Goal: Use online tool/utility

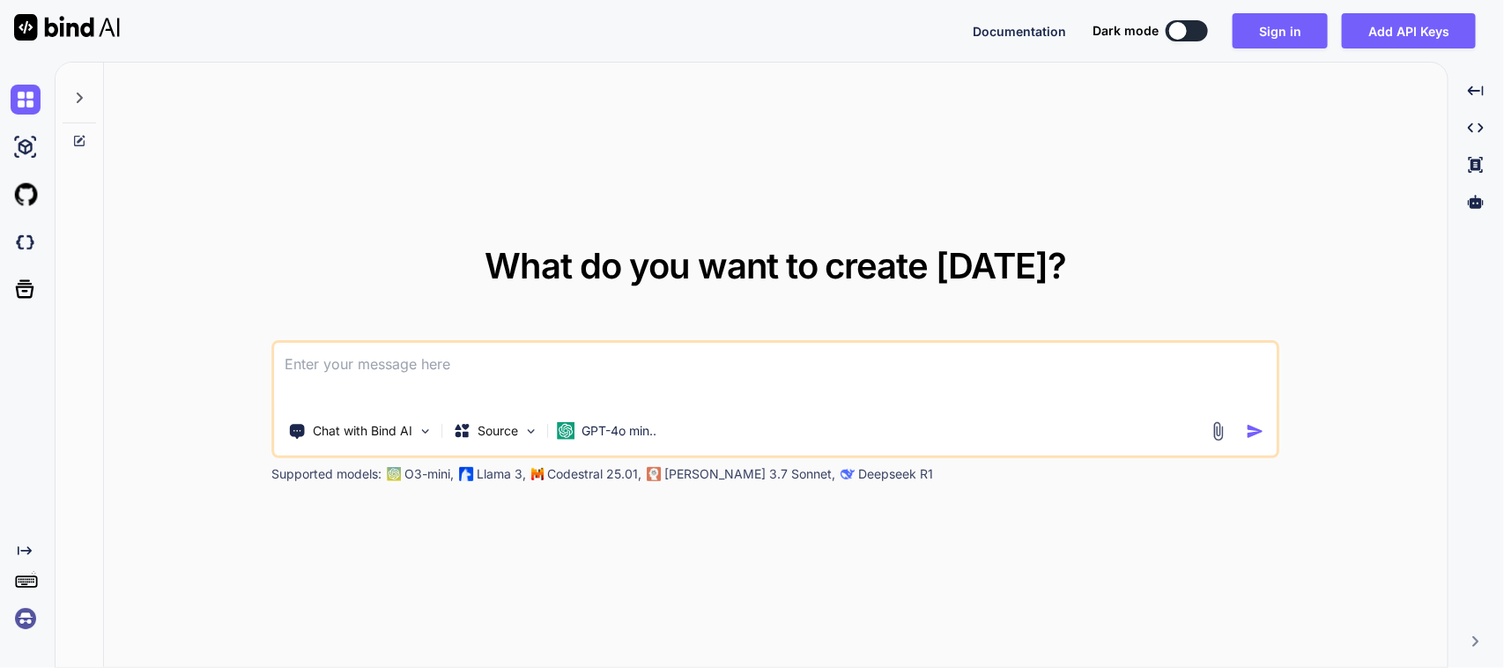
click at [487, 371] on textarea at bounding box center [776, 375] width 1002 height 65
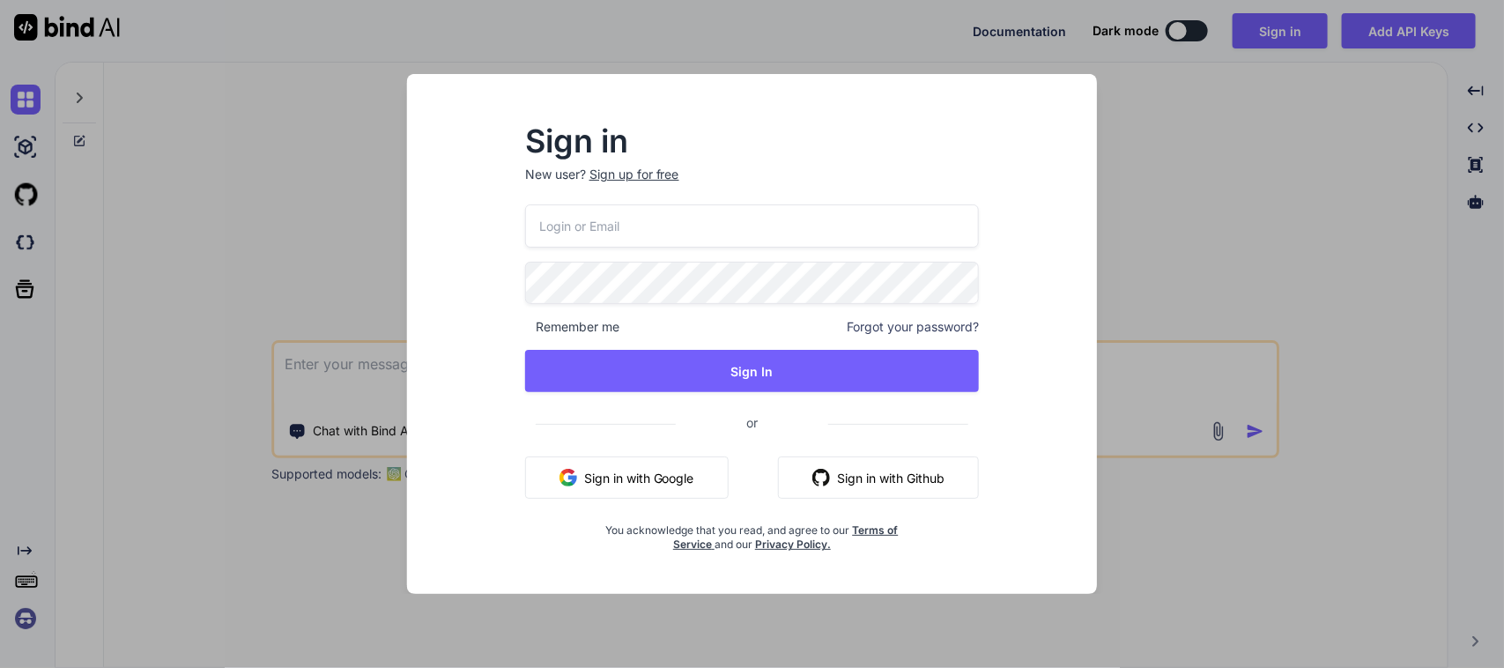
click at [677, 467] on button "Sign in with Google" at bounding box center [626, 477] width 203 height 42
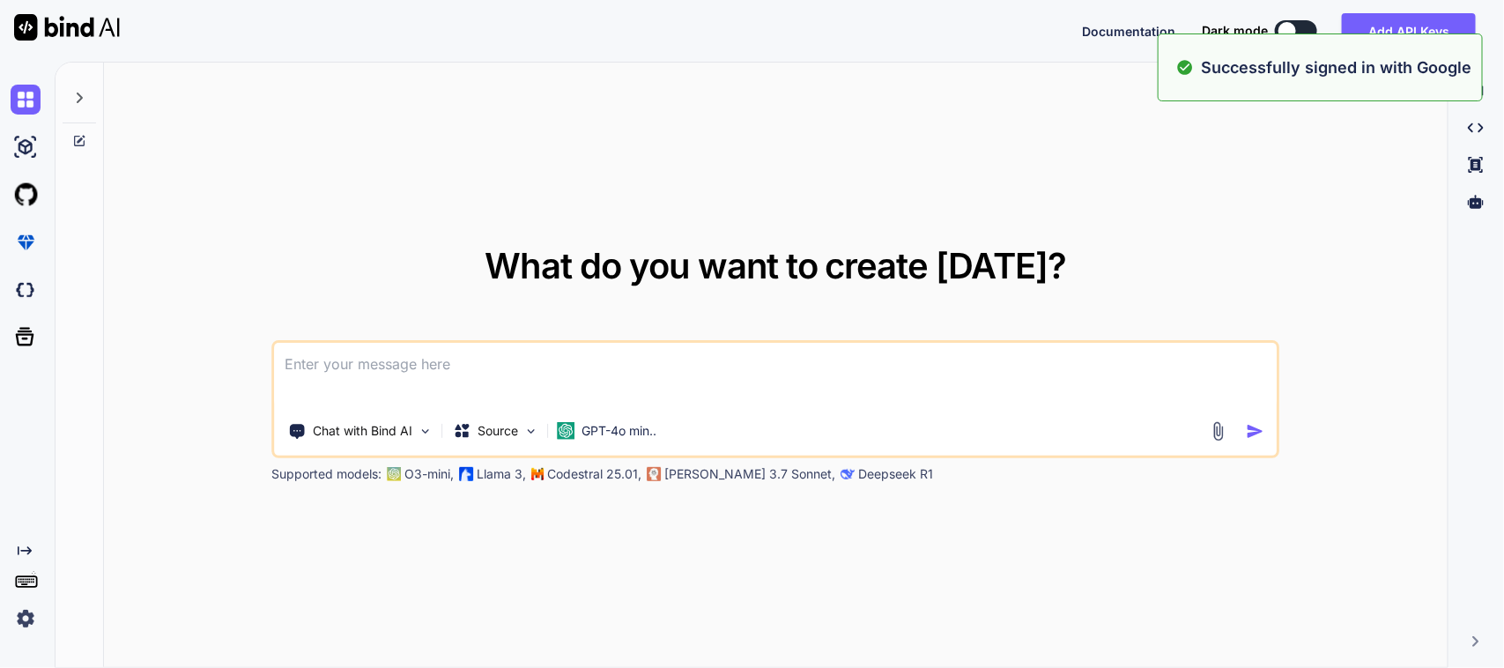
click at [352, 384] on textarea at bounding box center [776, 375] width 1002 height 65
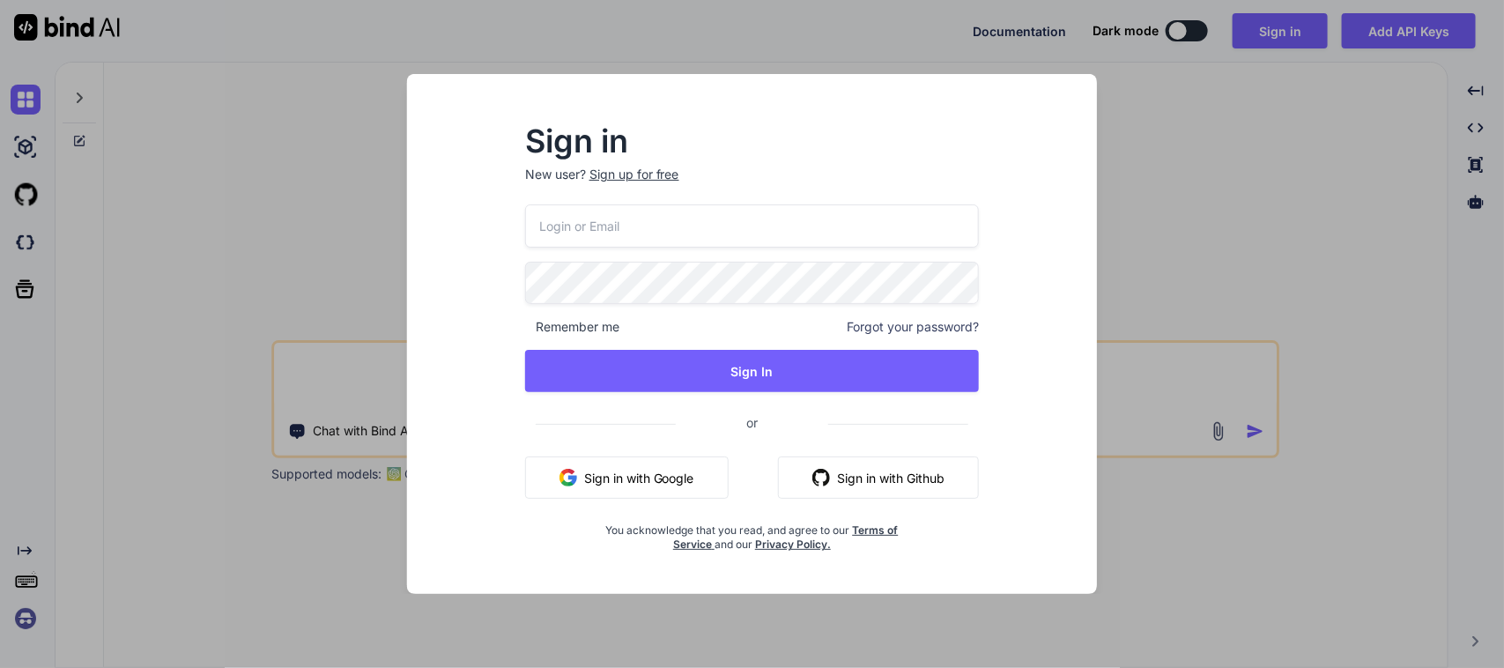
click at [675, 474] on button "Sign in with Google" at bounding box center [626, 477] width 203 height 42
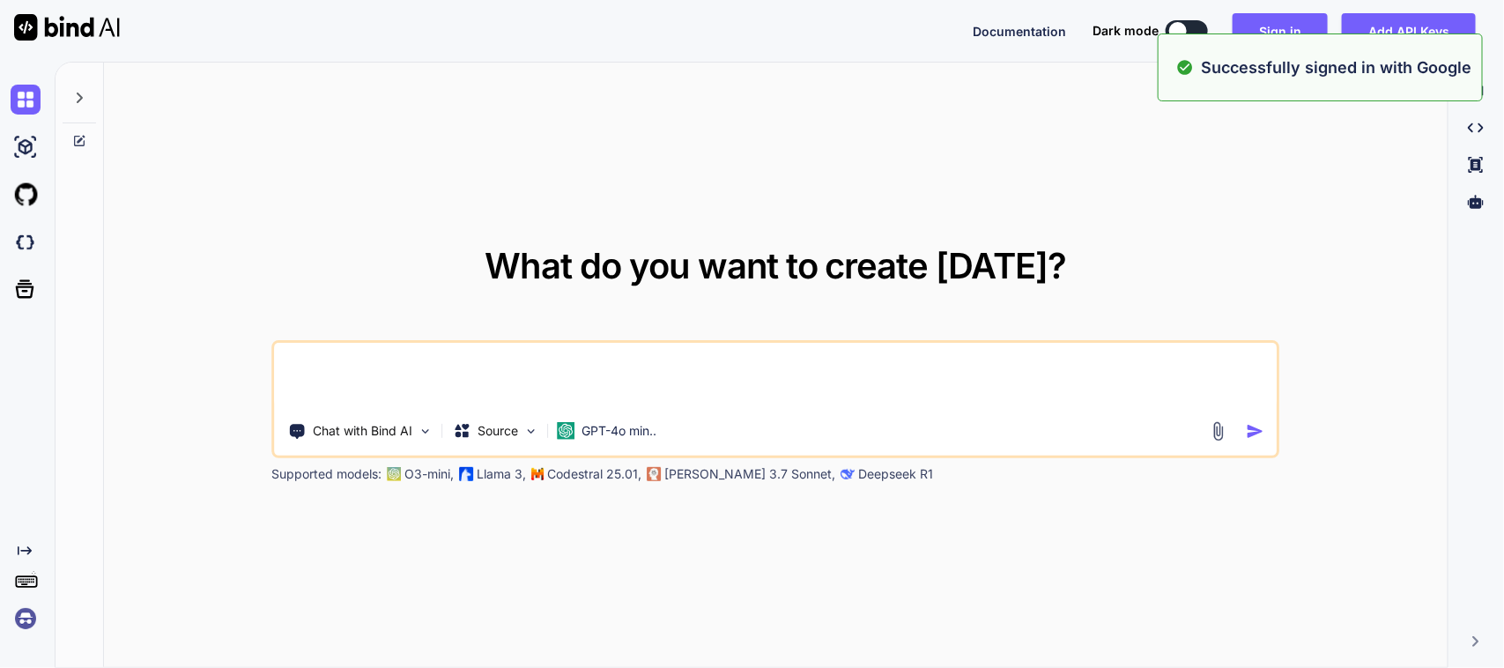
click at [454, 364] on textarea at bounding box center [776, 375] width 1002 height 65
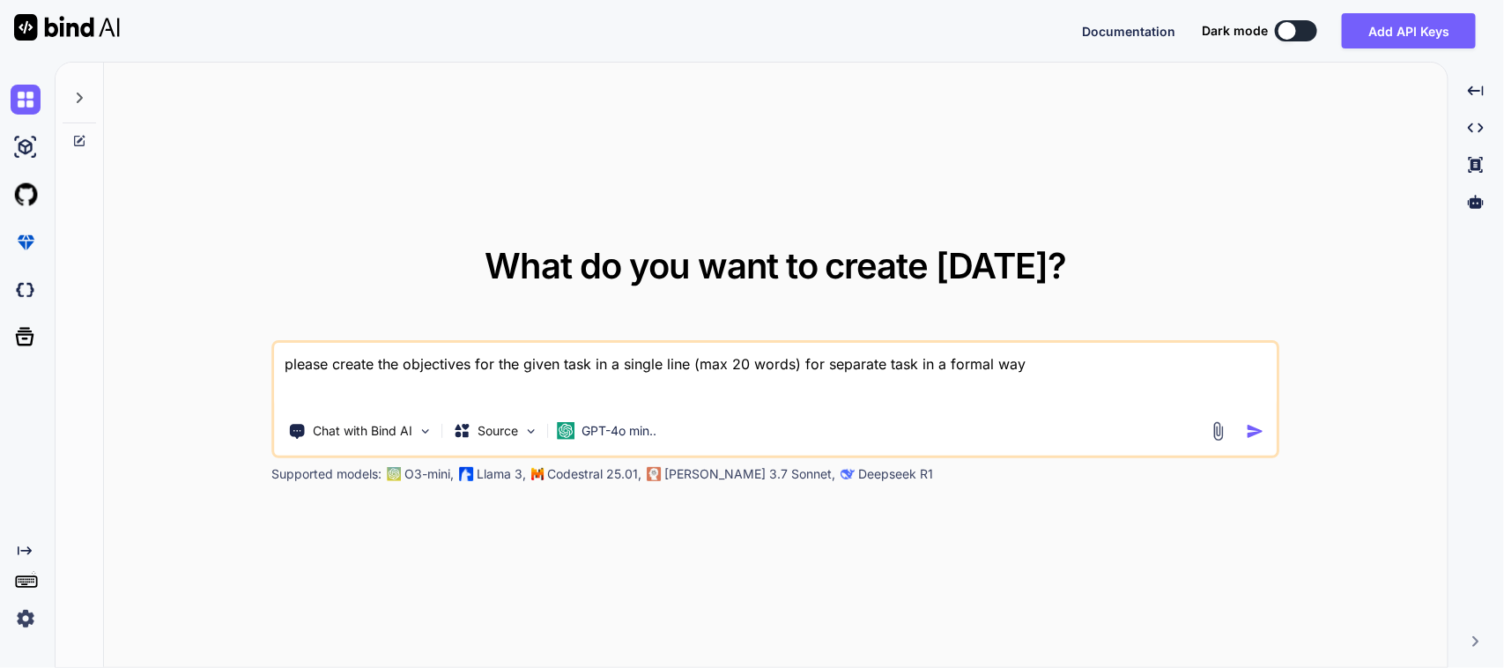
click at [1057, 363] on textarea "please create the objectives for the given task in a single line (max 20 words)…" at bounding box center [776, 375] width 1002 height 65
paste textarea "Work on to add custom text field in multi site quantity move screen. Work on to…"
type textarea "please create the objectives for the given task in a single line (max 20 words)…"
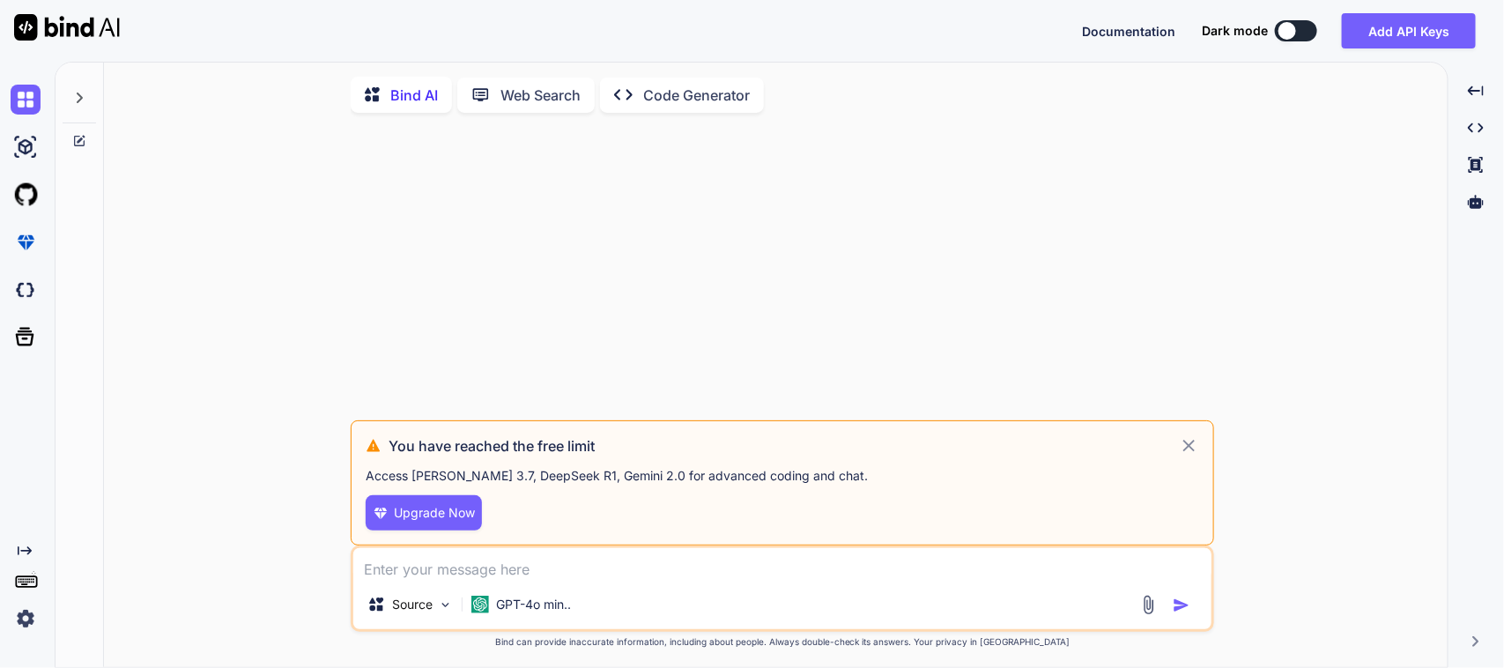
click at [533, 569] on textarea at bounding box center [782, 564] width 858 height 32
click at [515, 603] on p "GPT-4o min.." at bounding box center [533, 604] width 75 height 18
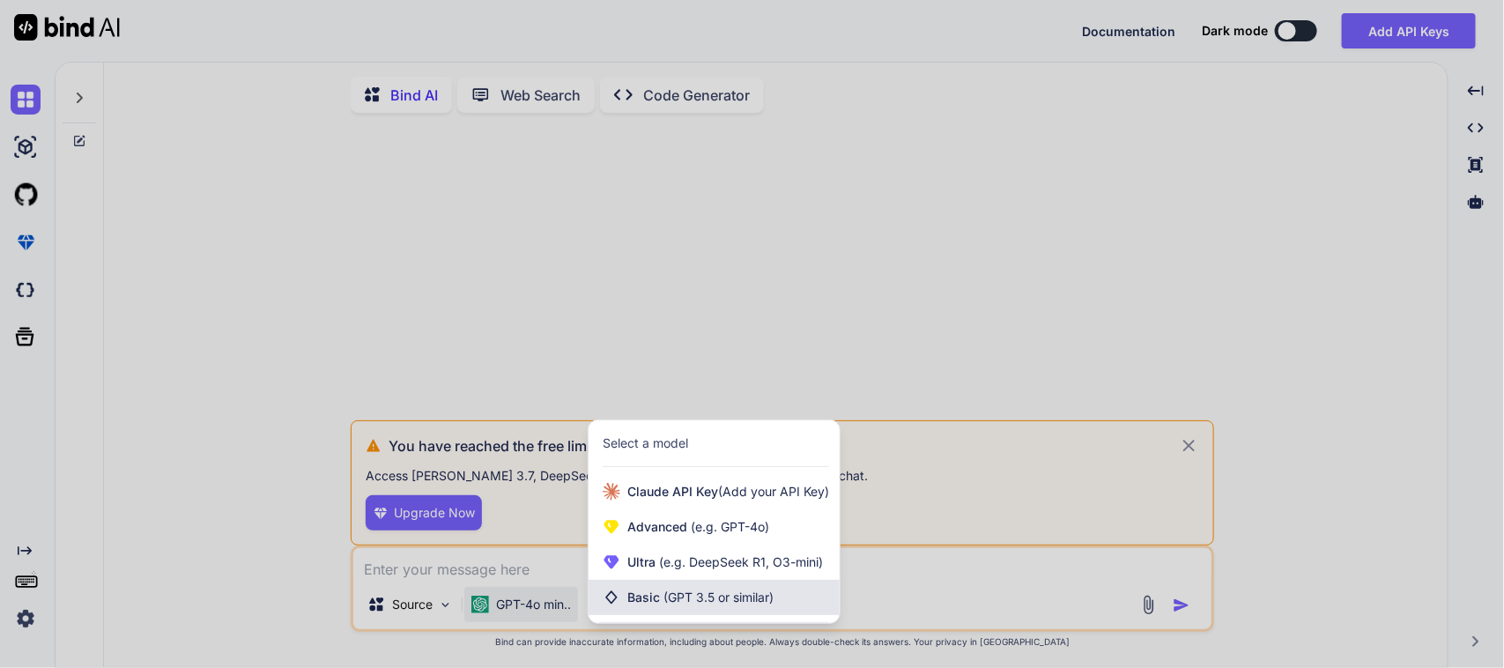
click at [637, 591] on div "Basic (GPT 3.5 or similar)" at bounding box center [713, 597] width 251 height 35
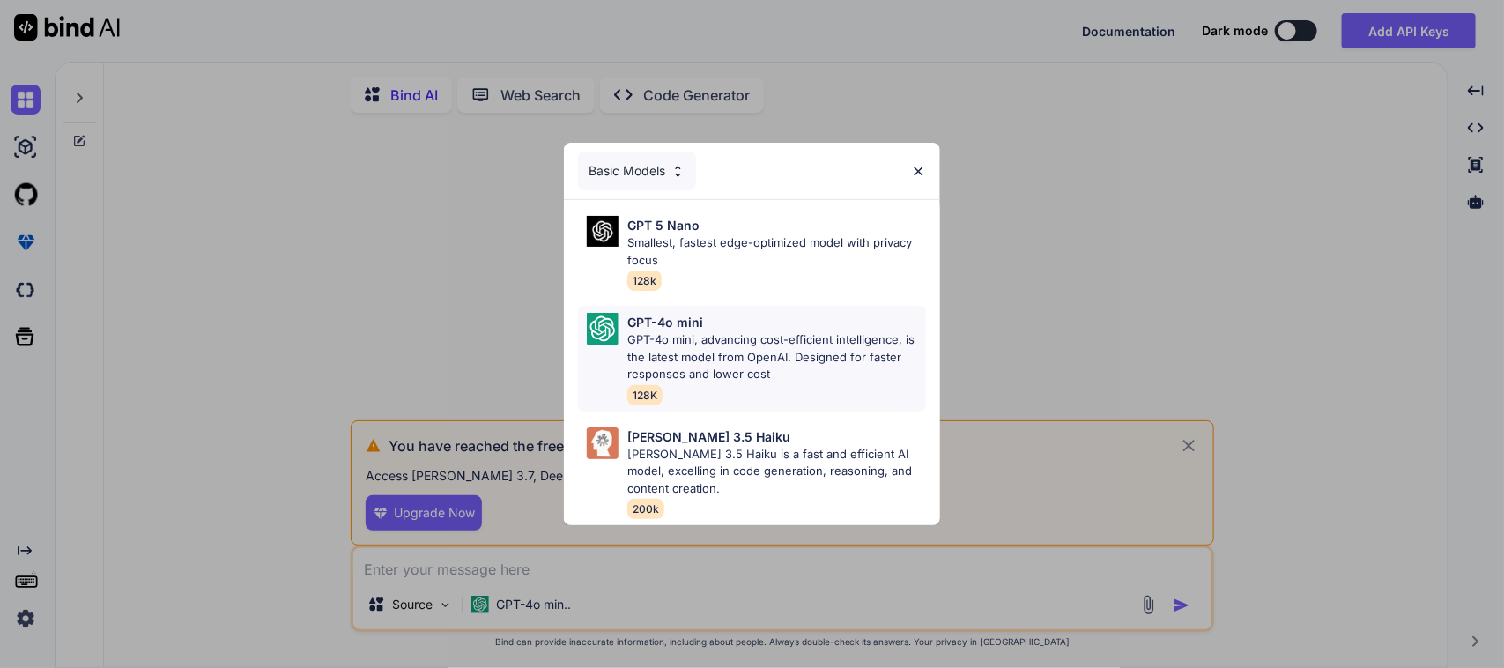
click at [667, 348] on p "GPT-4o mini, advancing cost-efficient intelligence, is the latest model from Op…" at bounding box center [776, 357] width 299 height 52
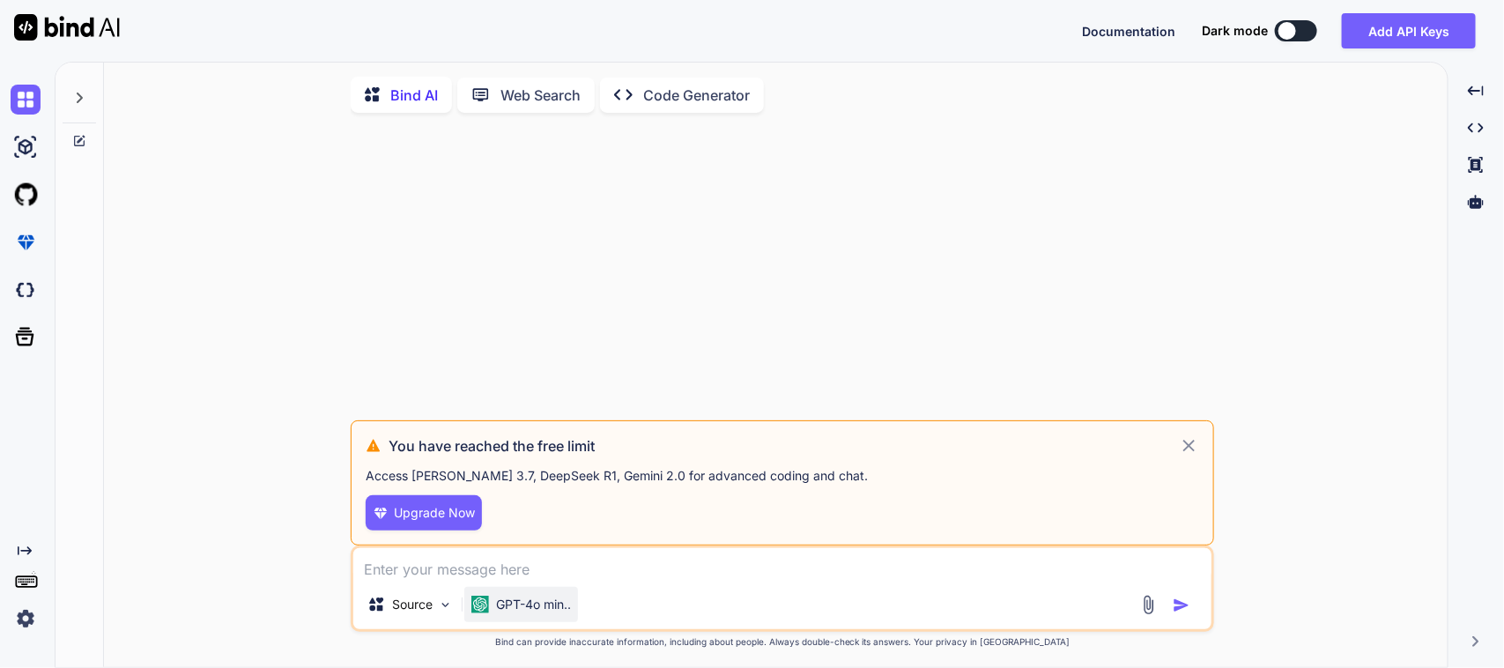
click at [513, 619] on div "GPT-4o min.." at bounding box center [521, 604] width 114 height 35
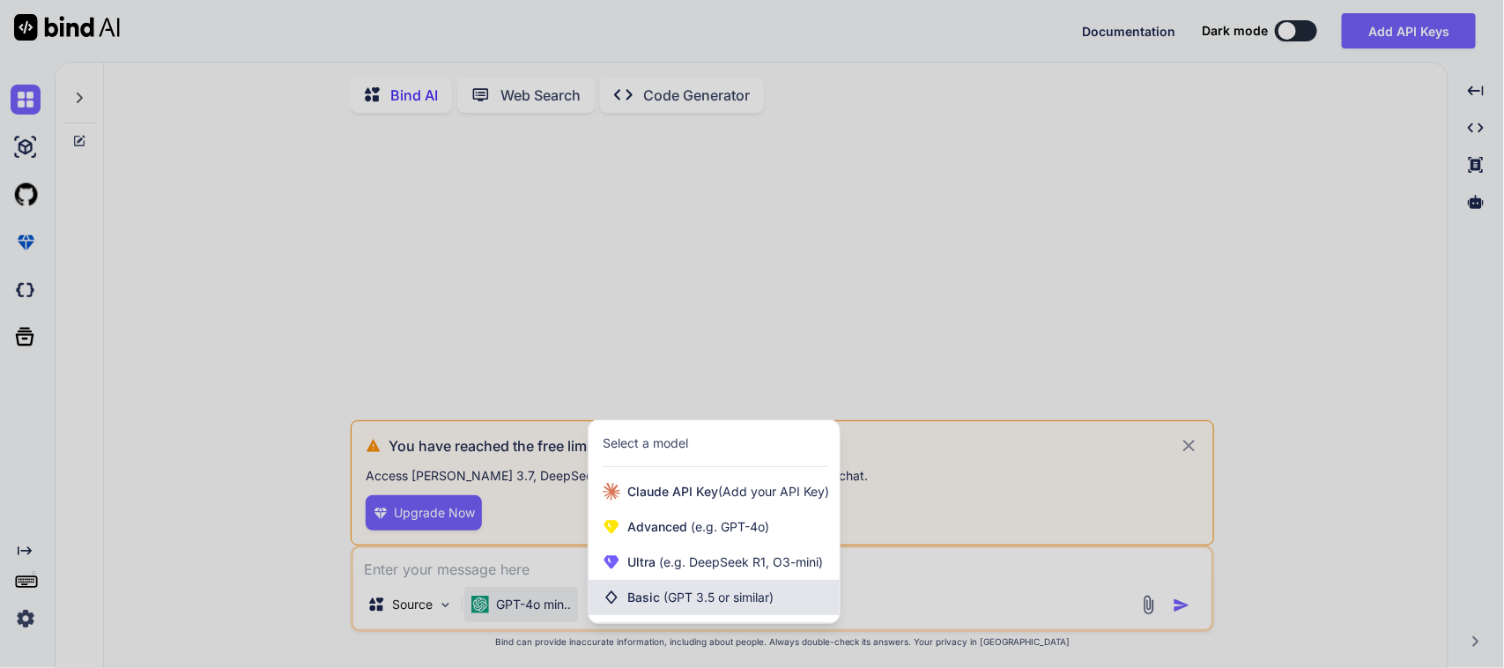
click at [632, 593] on div "Basic (GPT 3.5 or similar)" at bounding box center [713, 597] width 251 height 35
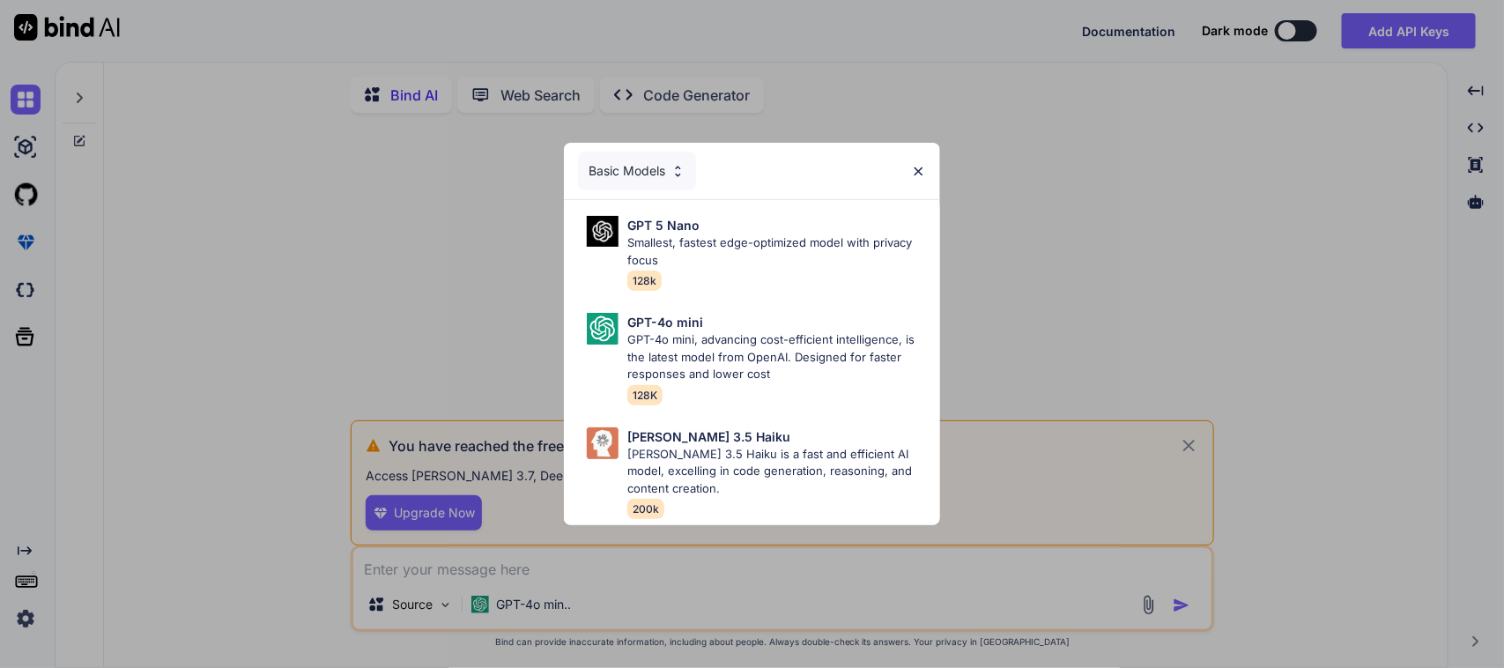
click at [670, 447] on p "[PERSON_NAME] 3.5 Haiku is a fast and efficient AI model, excelling in code gen…" at bounding box center [776, 472] width 299 height 52
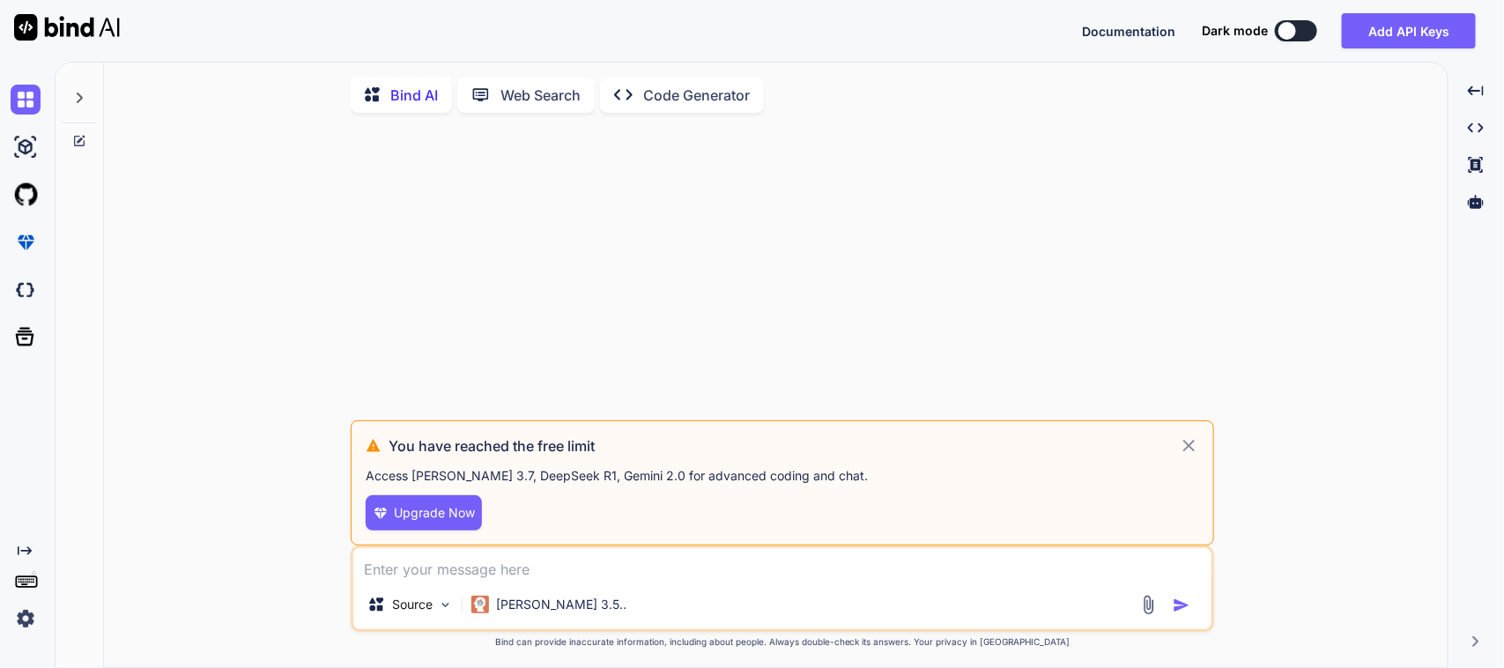
click at [1196, 608] on button "button" at bounding box center [1184, 605] width 25 height 18
click at [1187, 609] on img "button" at bounding box center [1181, 605] width 18 height 18
click at [641, 578] on textarea at bounding box center [782, 564] width 858 height 32
paste textarea "Work on to add custom text field in multi site quantity move screen. Work on to…"
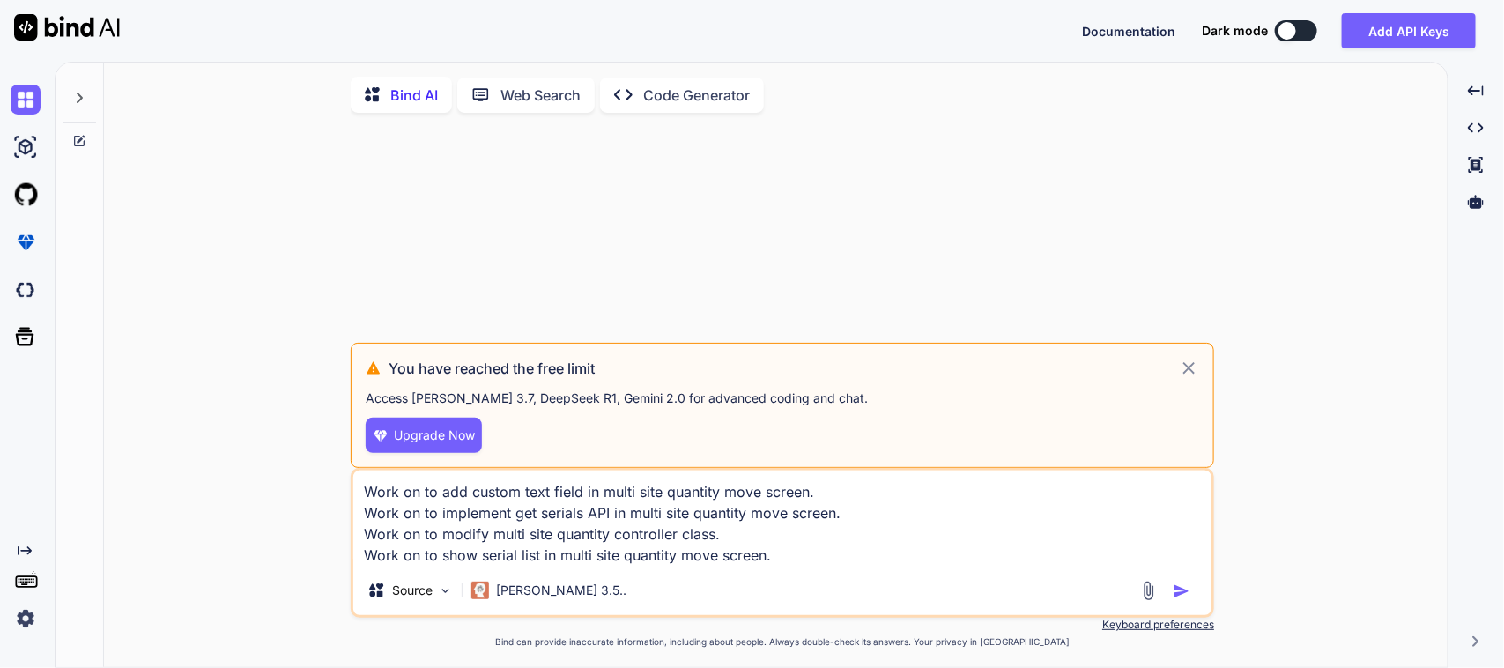
click at [372, 495] on textarea "Work on to add custom text field in multi site quantity move screen. Work on to…" at bounding box center [782, 517] width 858 height 95
type textarea "Please create the objectives for the given task => Work on to add custom text f…"
click at [1189, 596] on img "button" at bounding box center [1181, 591] width 18 height 18
drag, startPoint x: 957, startPoint y: 558, endPoint x: 329, endPoint y: 463, distance: 635.1
click at [330, 463] on div "You have reached the free limit Access [PERSON_NAME] 3.7, DeepSeek R1, Gemini 2…" at bounding box center [782, 398] width 1329 height 543
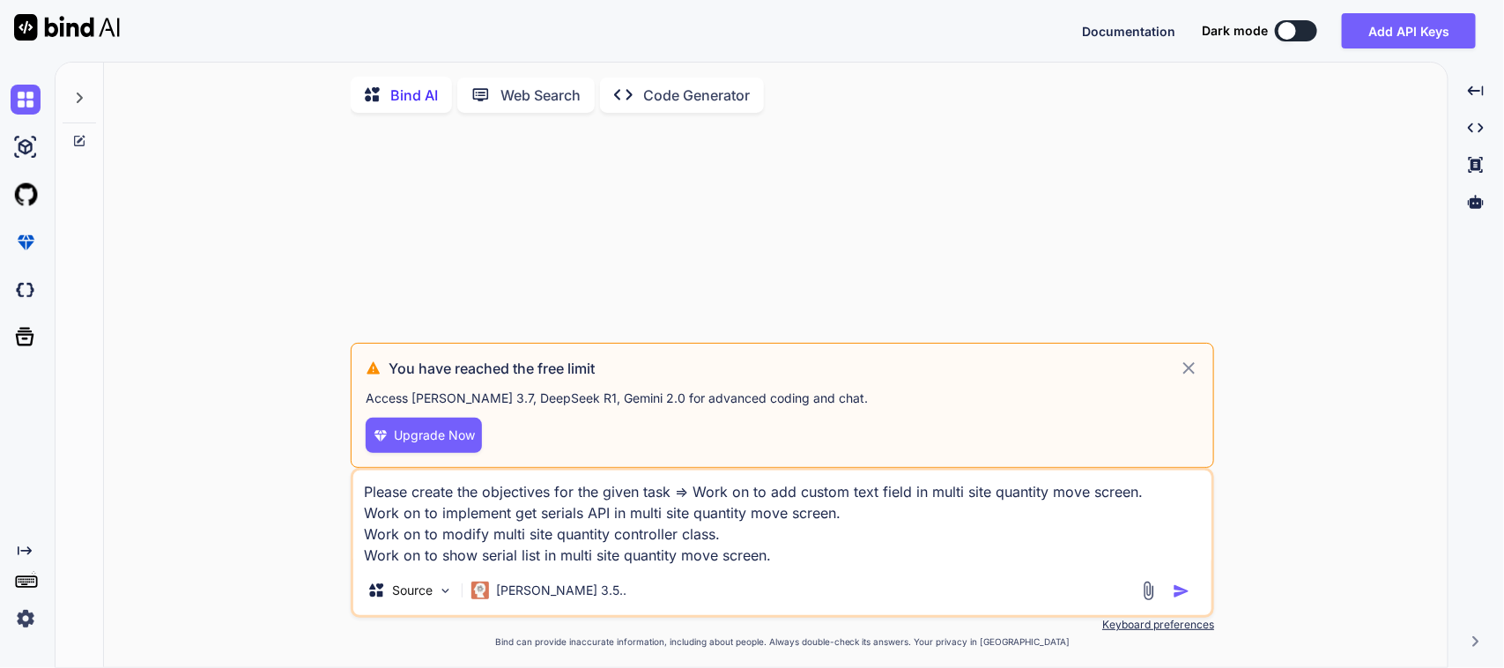
click at [1187, 595] on img "button" at bounding box center [1181, 591] width 18 height 18
click at [1194, 593] on button "button" at bounding box center [1184, 591] width 25 height 18
click at [1183, 370] on icon at bounding box center [1189, 368] width 12 height 12
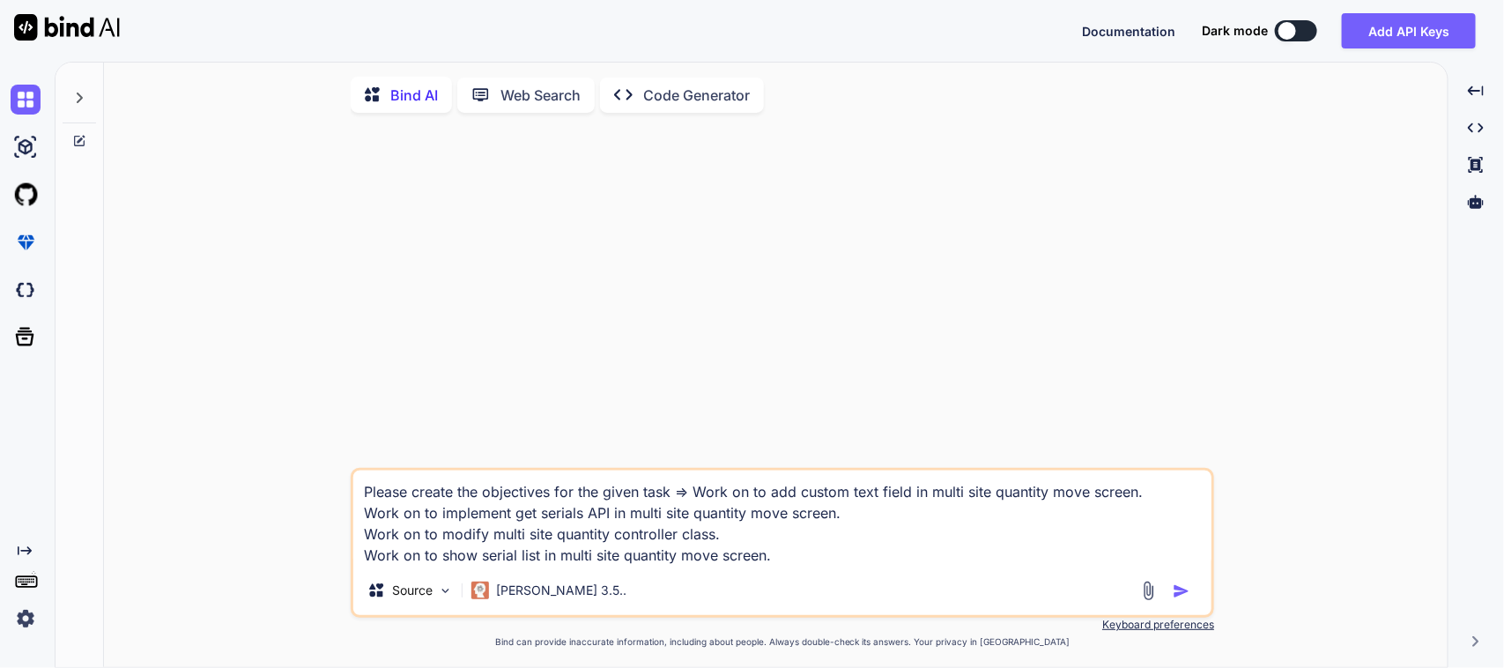
click at [1182, 597] on img "button" at bounding box center [1181, 591] width 18 height 18
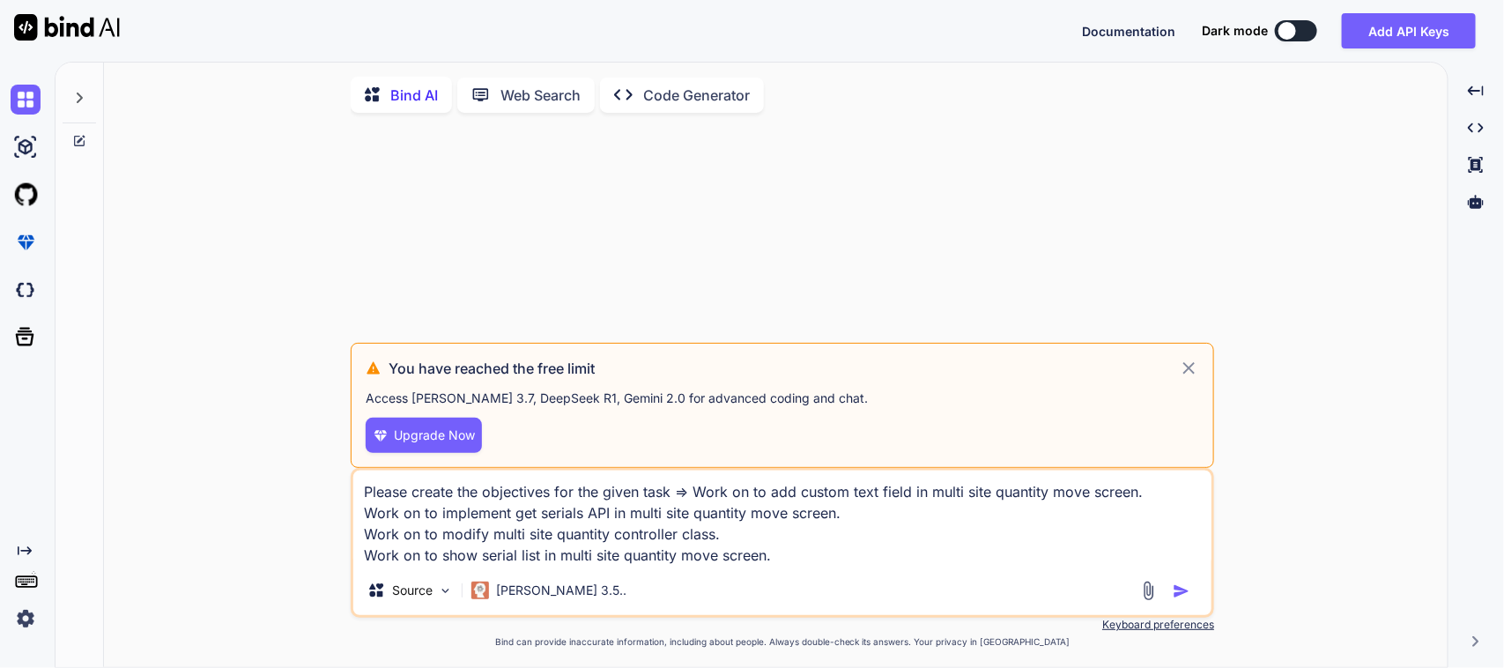
click at [1182, 597] on img "button" at bounding box center [1181, 591] width 18 height 18
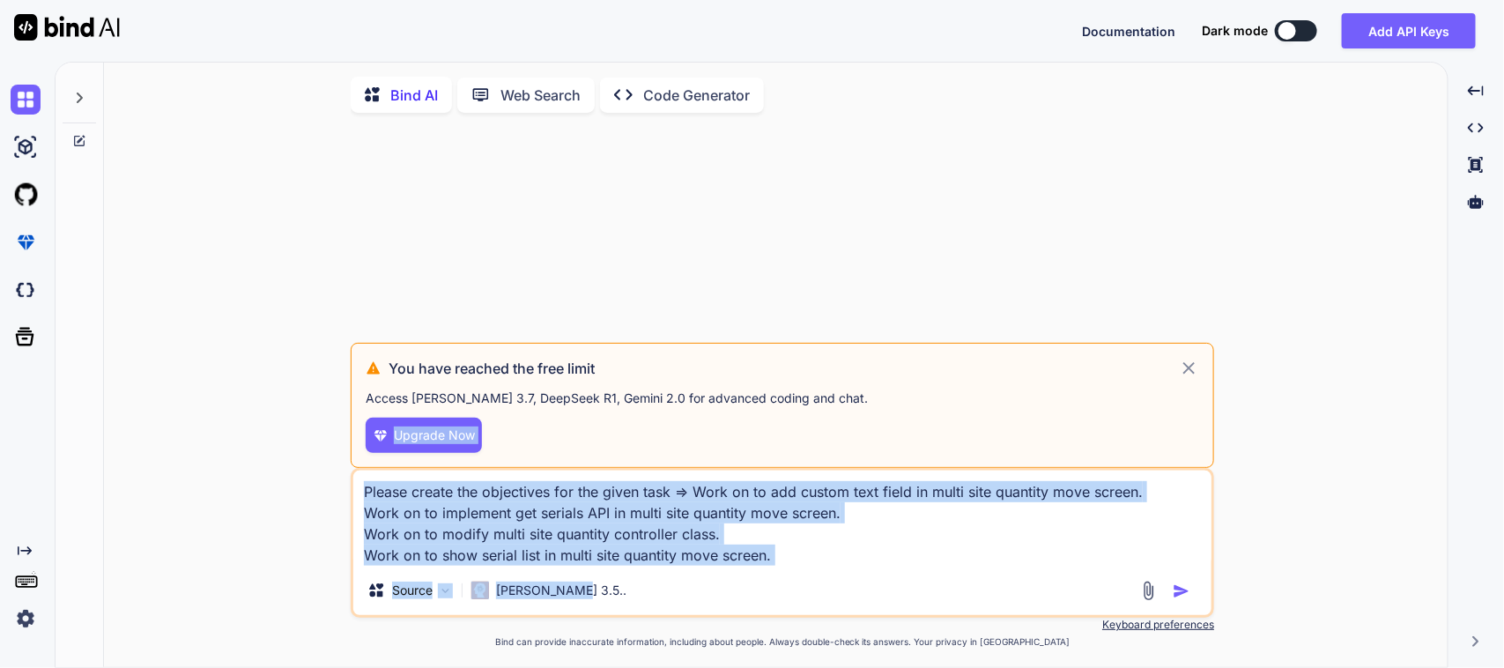
drag, startPoint x: 840, startPoint y: 574, endPoint x: 129, endPoint y: 425, distance: 725.6
click at [129, 425] on div "You have reached the free limit Access [PERSON_NAME] 3.7, DeepSeek R1, Gemini 2…" at bounding box center [782, 398] width 1329 height 543
click at [817, 551] on textarea "Please create the objectives for the given task => Work on to add custom text f…" at bounding box center [782, 517] width 858 height 95
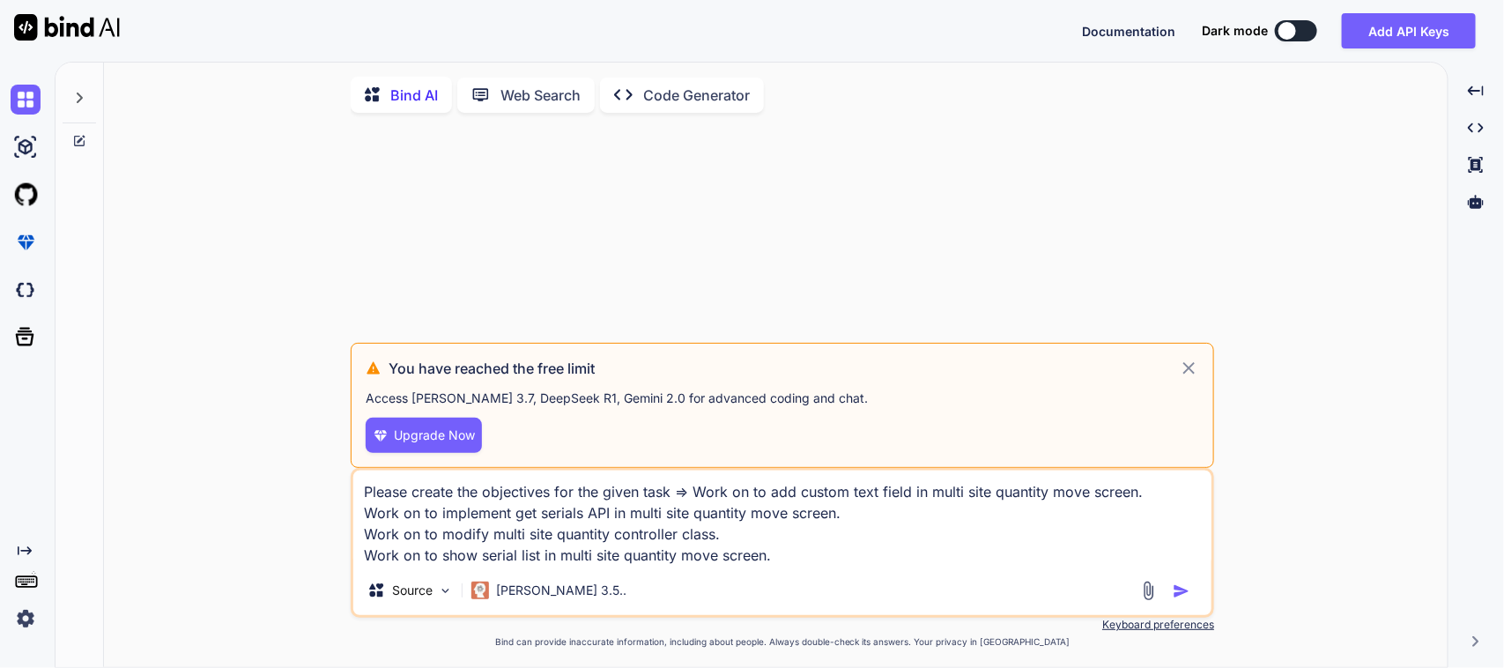
drag, startPoint x: 846, startPoint y: 555, endPoint x: 305, endPoint y: 450, distance: 550.9
click at [310, 452] on div "You have reached the free limit Access [PERSON_NAME] 3.7, DeepSeek R1, Gemini 2…" at bounding box center [782, 398] width 1329 height 543
